Goal: Find contact information: Find contact information

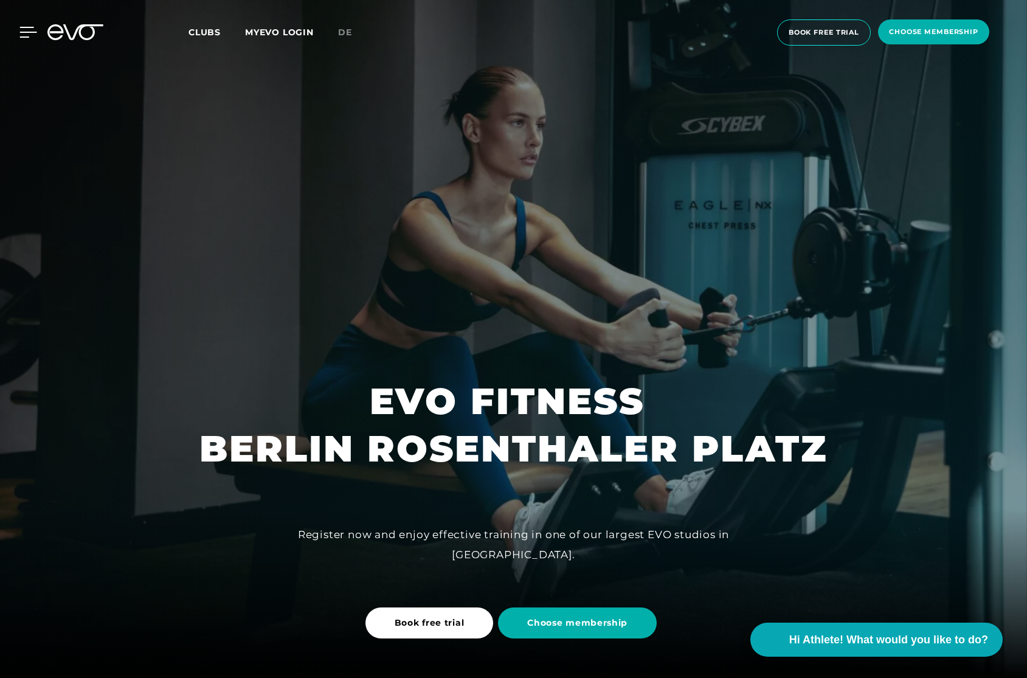
click at [24, 29] on icon at bounding box center [28, 32] width 18 height 11
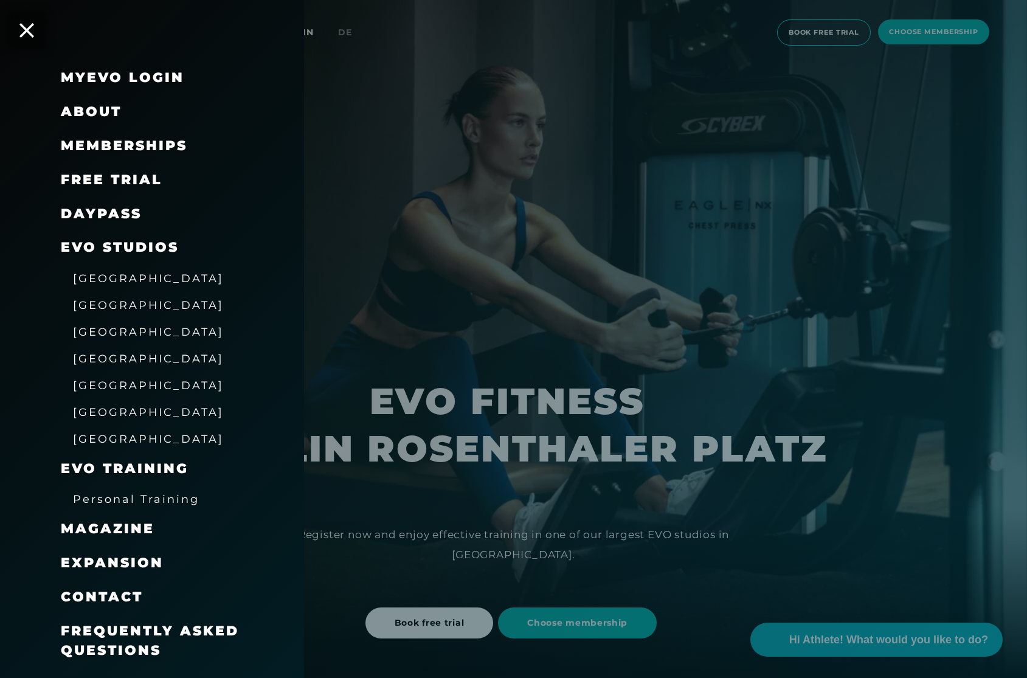
click at [87, 209] on link "DAYPASS" at bounding box center [101, 214] width 81 height 16
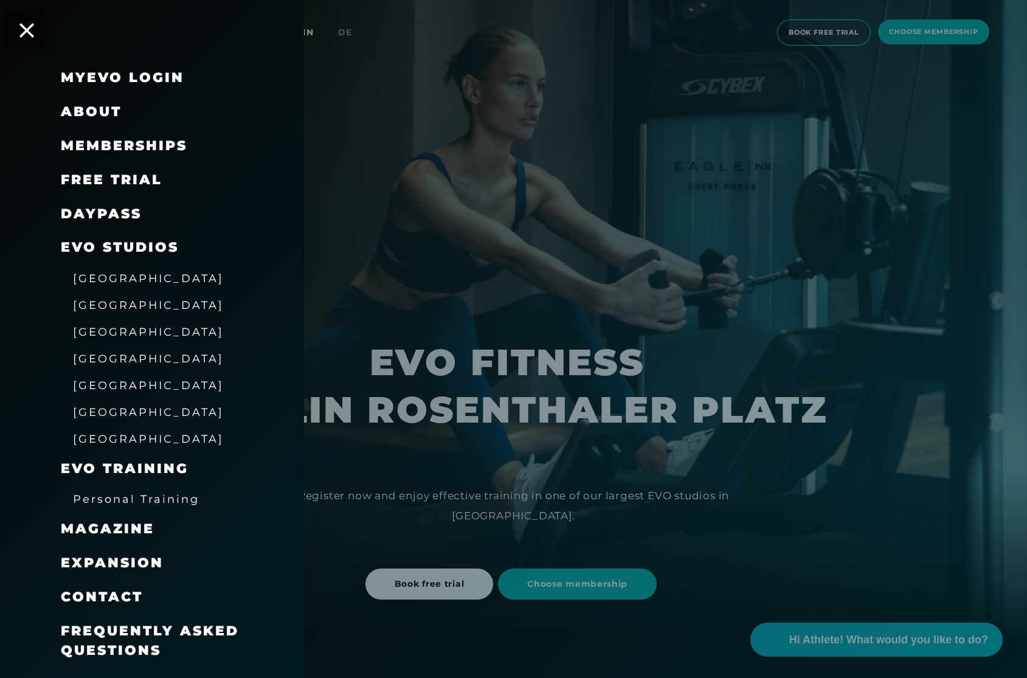
scroll to position [40, 0]
click at [135, 624] on span "Frequently asked questions" at bounding box center [150, 641] width 178 height 36
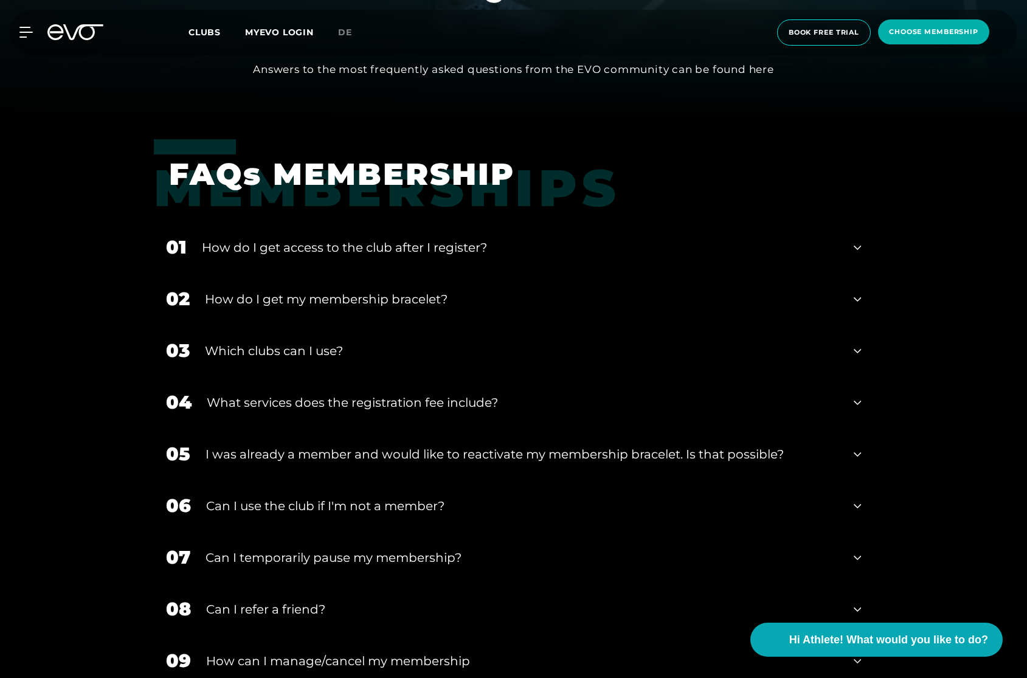
scroll to position [564, 0]
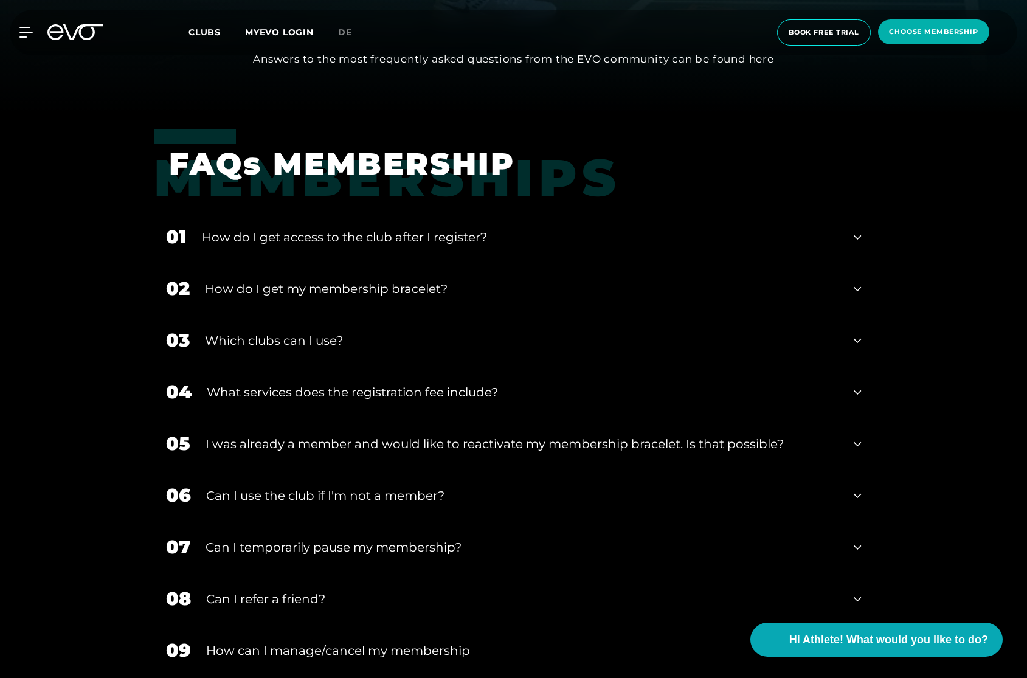
click at [855, 495] on icon at bounding box center [857, 495] width 7 height 4
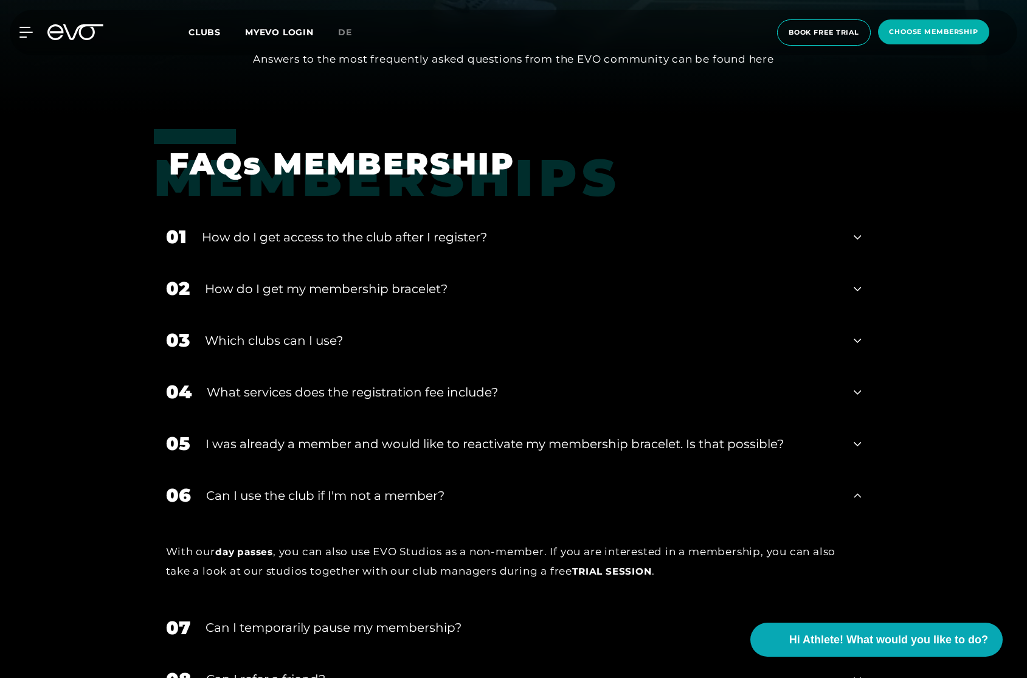
click at [858, 493] on icon at bounding box center [857, 495] width 7 height 15
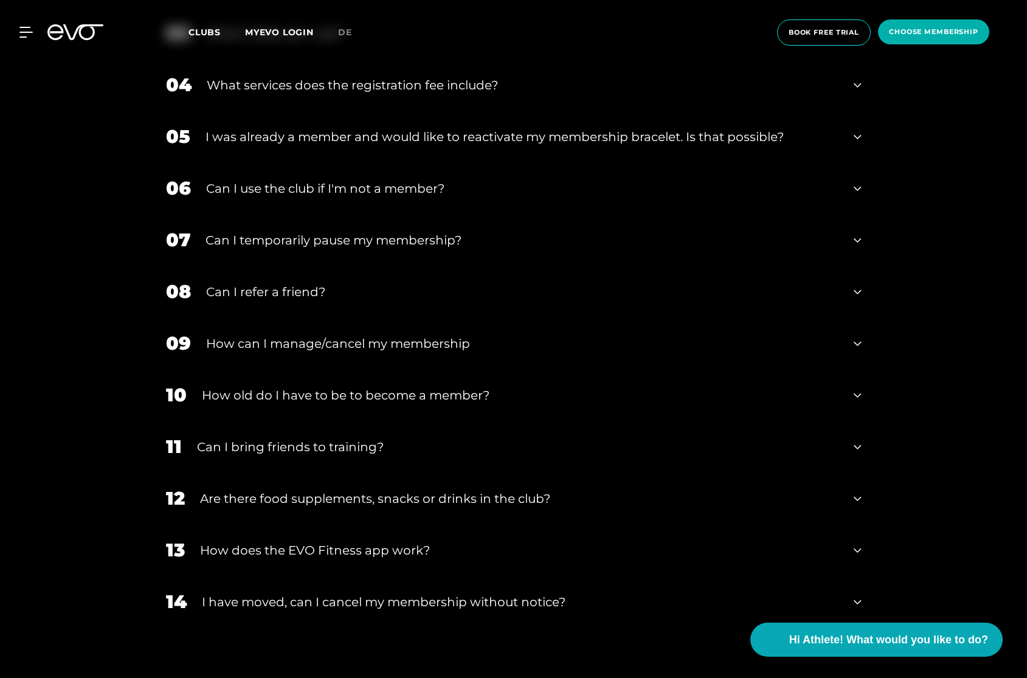
scroll to position [873, 0]
click at [857, 440] on icon at bounding box center [857, 446] width 7 height 15
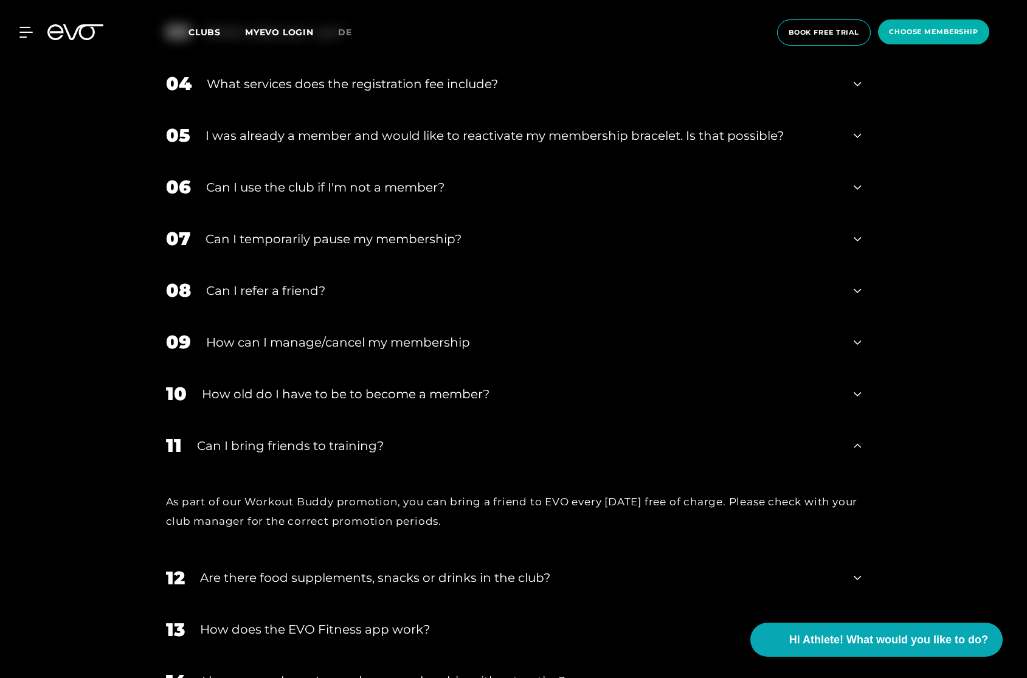
click at [858, 441] on icon at bounding box center [857, 446] width 7 height 15
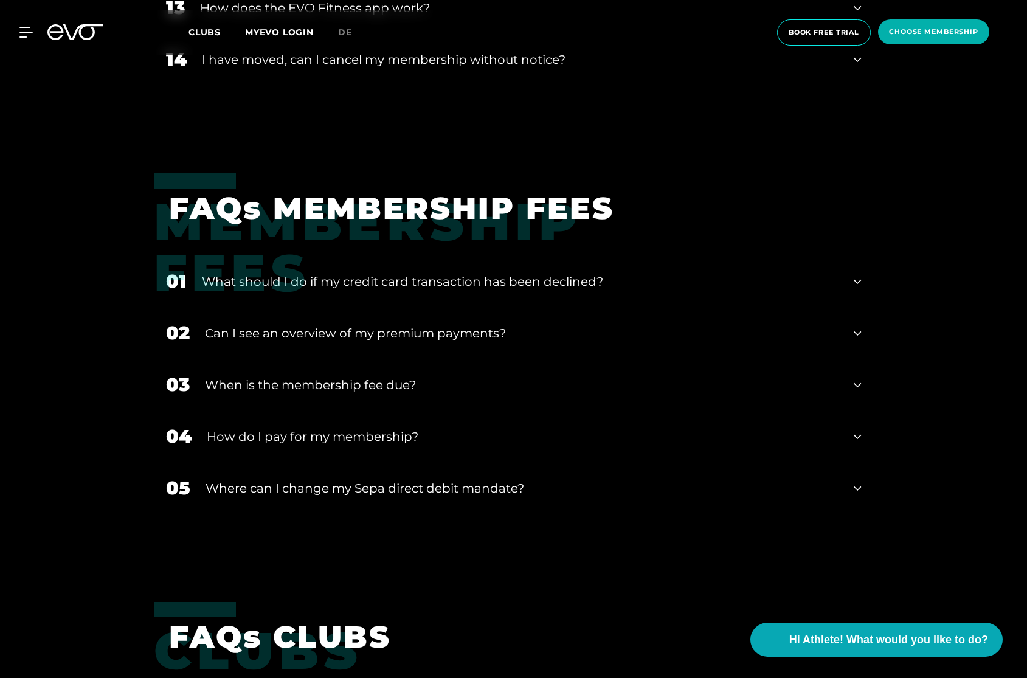
scroll to position [1415, 0]
click at [819, 637] on span "Hi Athlete! What would you like to do?" at bounding box center [889, 639] width 209 height 17
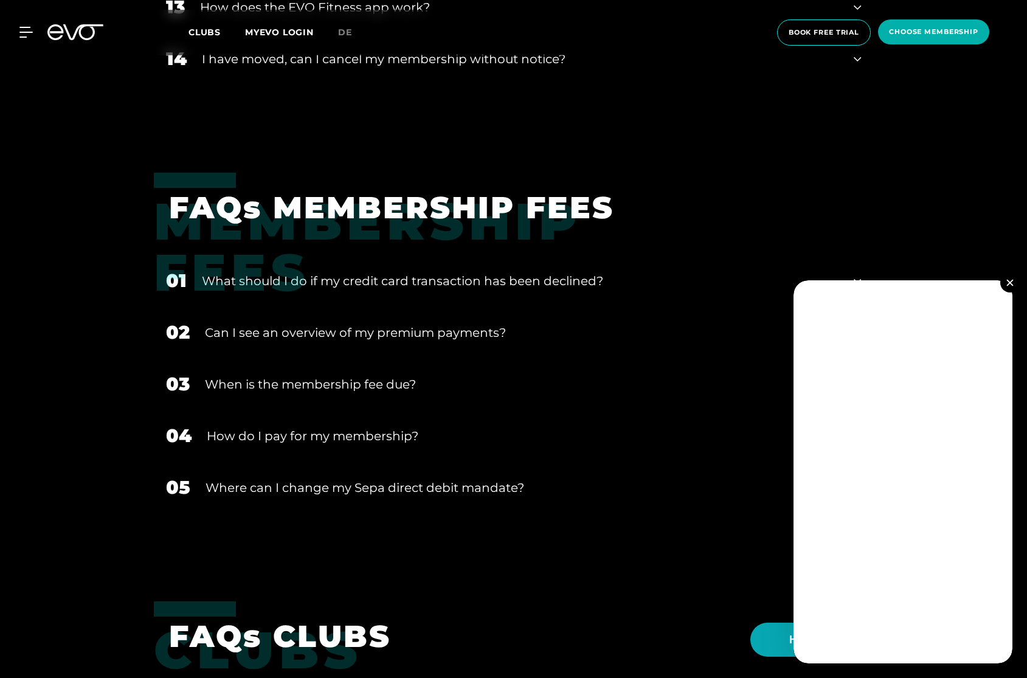
click at [1008, 283] on img at bounding box center [1010, 282] width 7 height 7
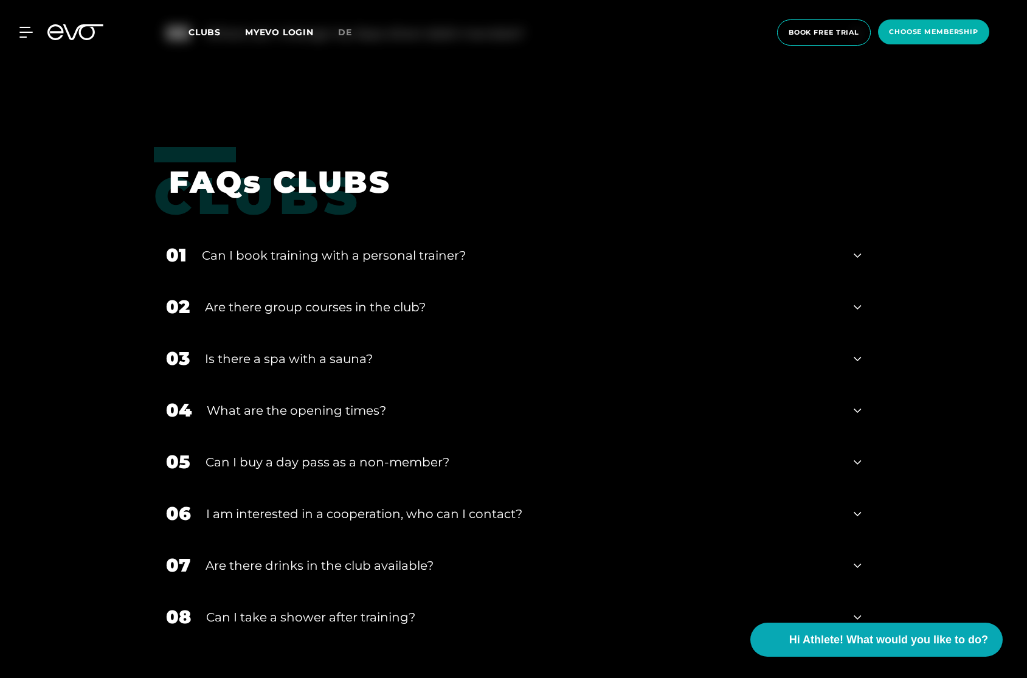
scroll to position [1870, 0]
click at [858, 459] on icon at bounding box center [857, 461] width 7 height 15
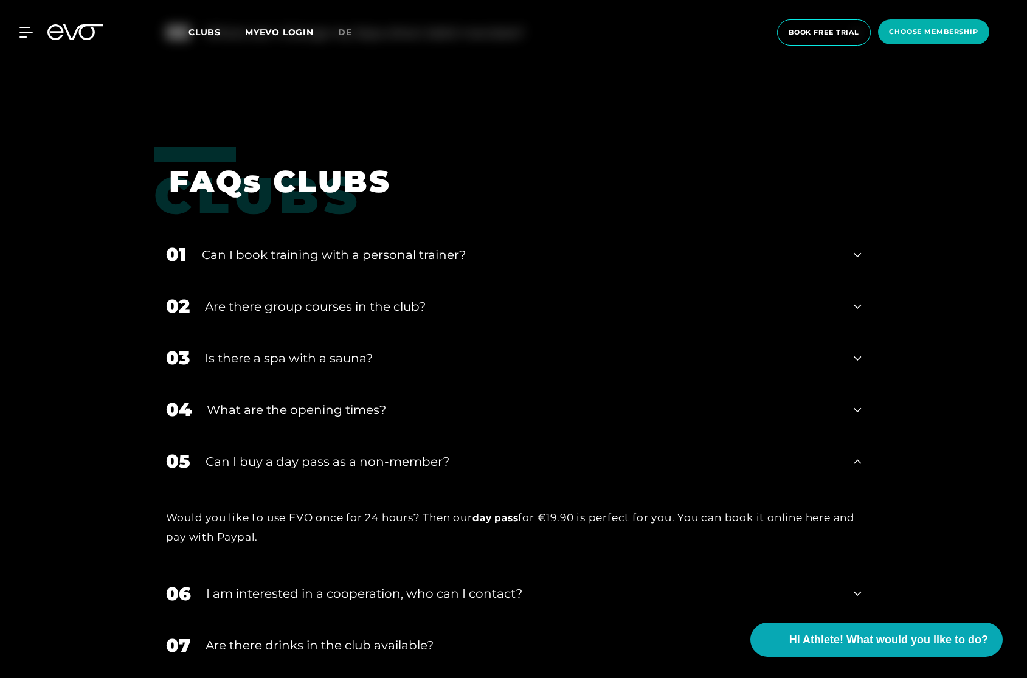
click at [858, 459] on icon at bounding box center [857, 461] width 7 height 4
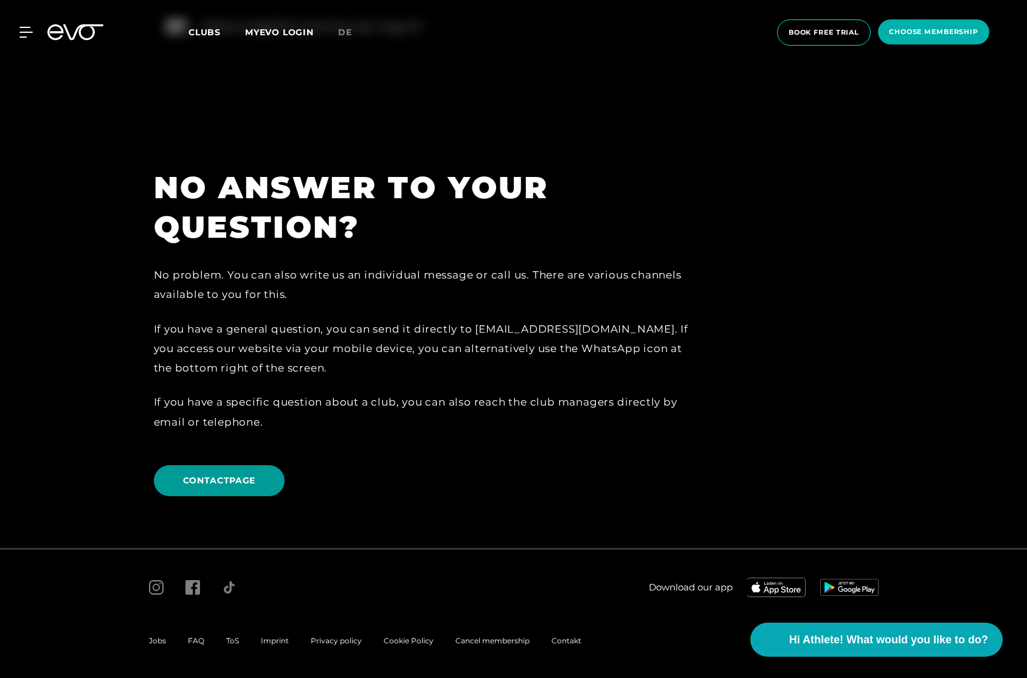
scroll to position [2681, 0]
click at [229, 482] on span "CONTACTPAGE" at bounding box center [219, 481] width 73 height 13
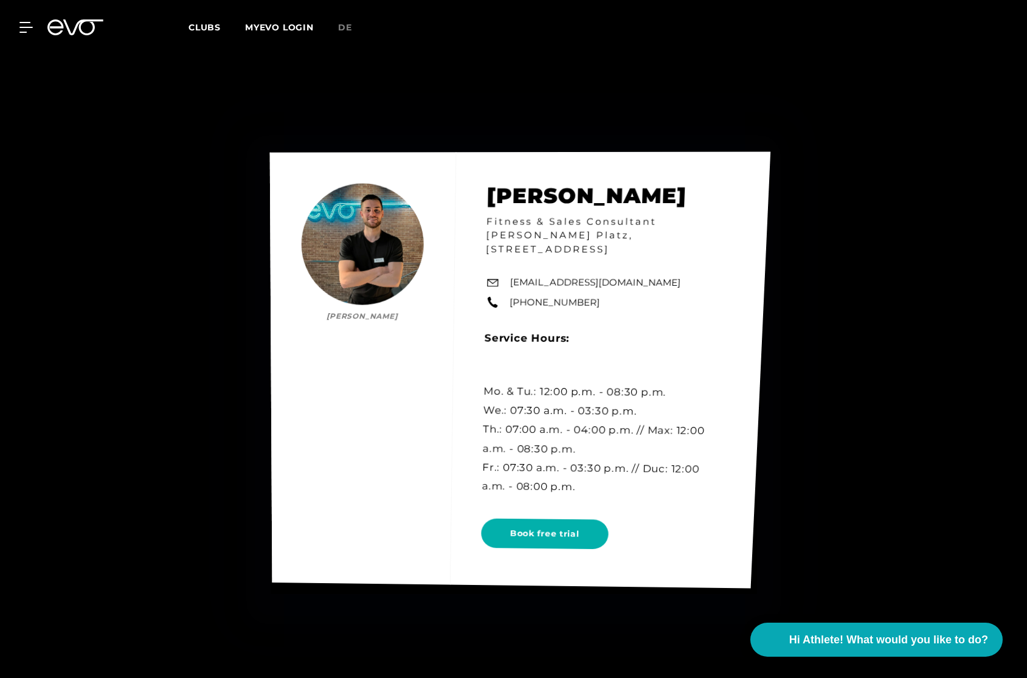
scroll to position [5402, 0]
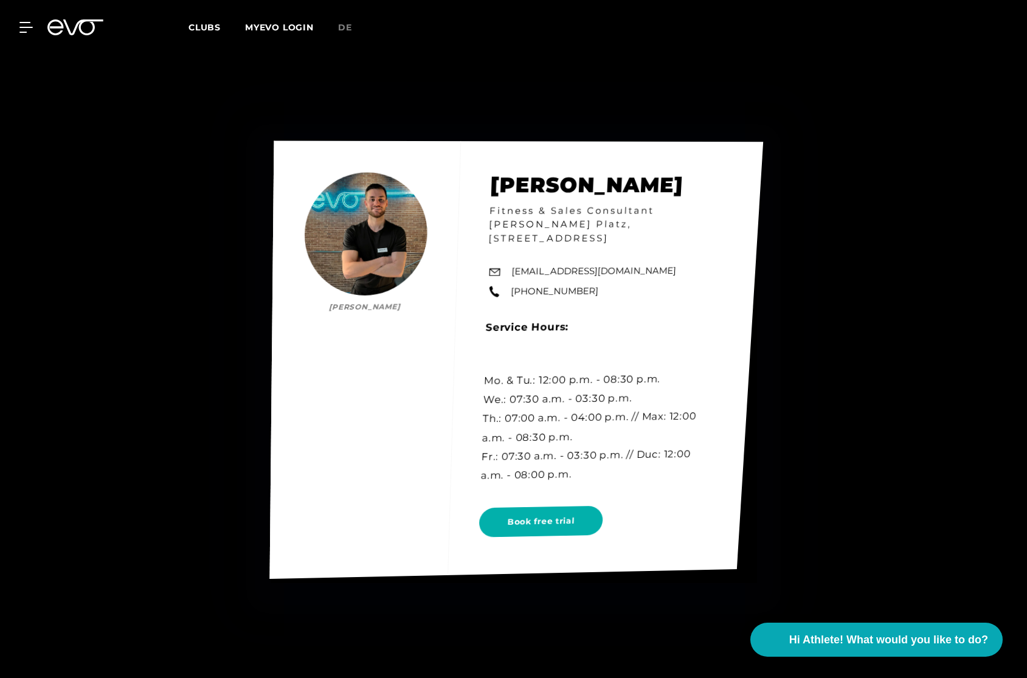
click at [372, 254] on div "[PERSON_NAME] [PERSON_NAME] Fitness & Sales Consultant EVO [GEOGRAPHIC_DATA][ST…" at bounding box center [516, 360] width 494 height 438
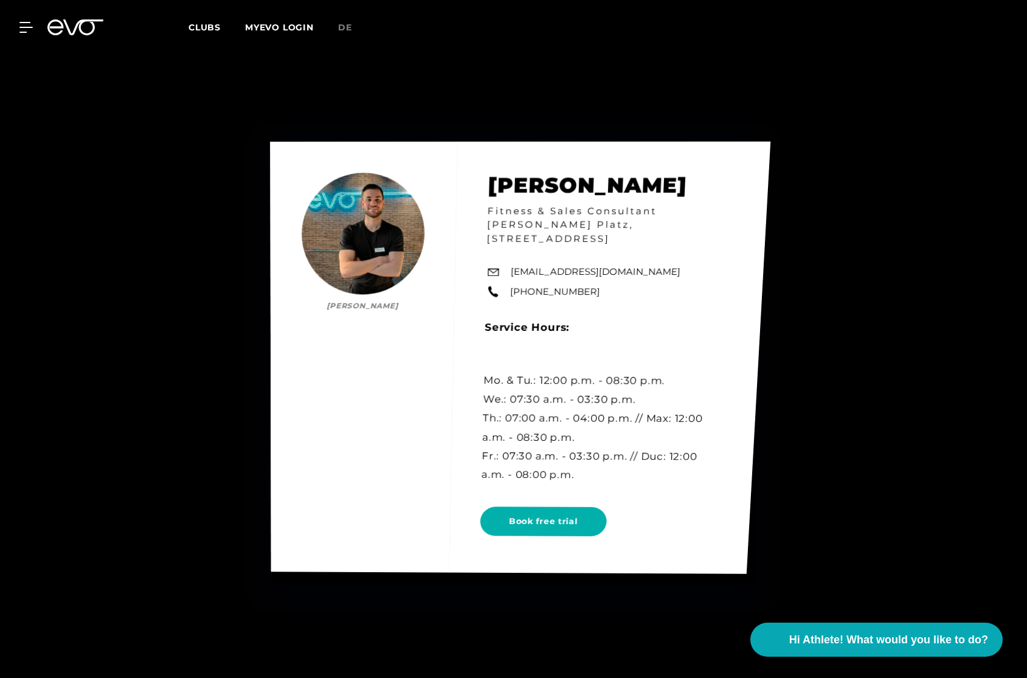
click at [539, 268] on link "[EMAIL_ADDRESS][DOMAIN_NAME]" at bounding box center [595, 272] width 170 height 14
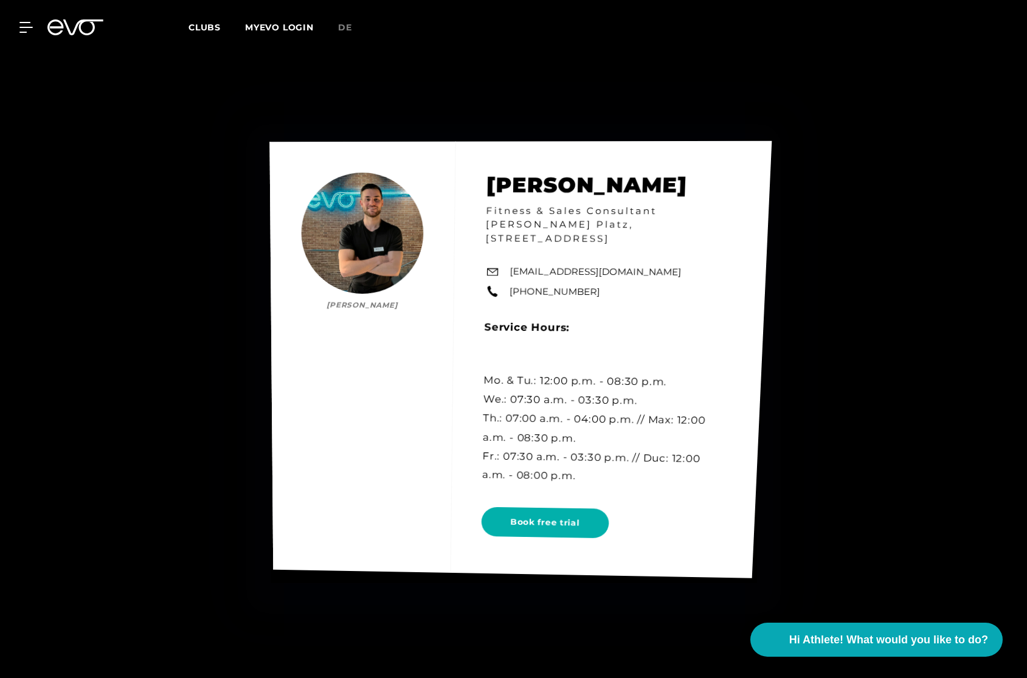
drag, startPoint x: 656, startPoint y: 273, endPoint x: 628, endPoint y: 274, distance: 28.6
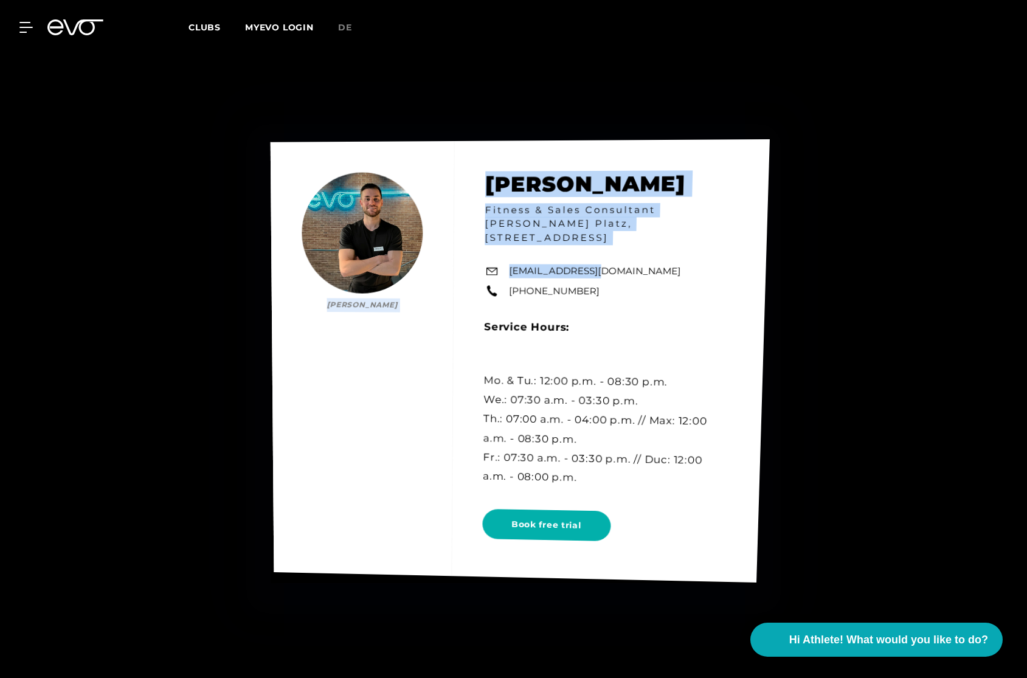
drag, startPoint x: 668, startPoint y: 275, endPoint x: 589, endPoint y: 275, distance: 79.1
click at [586, 274] on div "[PERSON_NAME] [PERSON_NAME] Fitness & Sales Consultant EVO [GEOGRAPHIC_DATA][ST…" at bounding box center [519, 360] width 499 height 443
click at [589, 275] on link "[EMAIL_ADDRESS][DOMAIN_NAME]" at bounding box center [595, 272] width 172 height 14
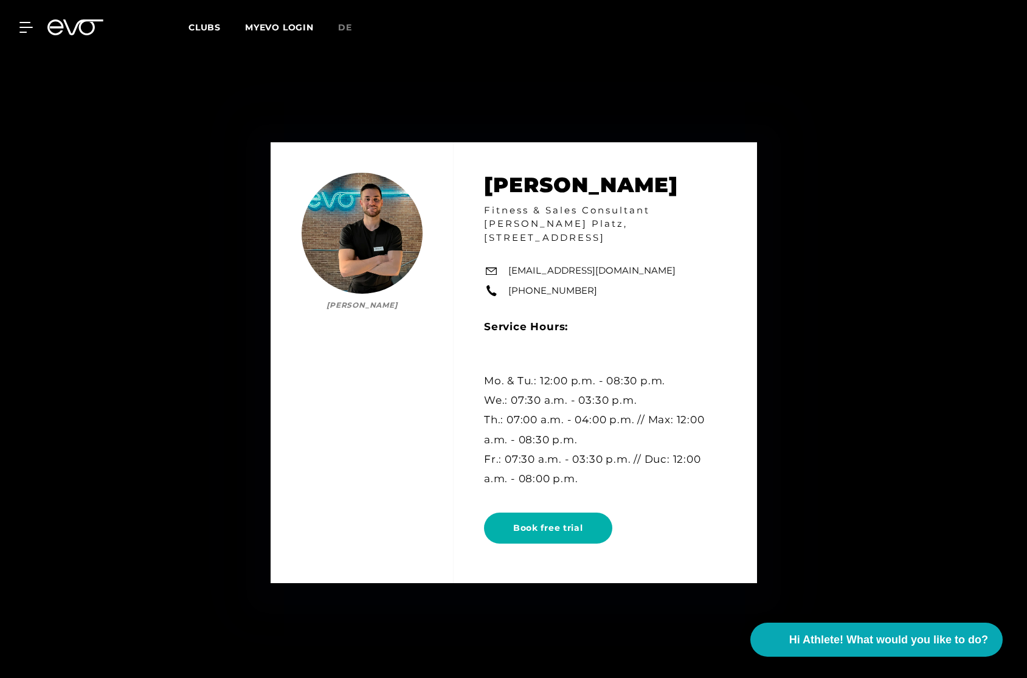
click at [852, 312] on div "[PERSON_NAME] [PERSON_NAME] Fitness & Sales Consultant EVO [GEOGRAPHIC_DATA][ST…" at bounding box center [513, 363] width 1027 height 678
